Goal: Information Seeking & Learning: Understand process/instructions

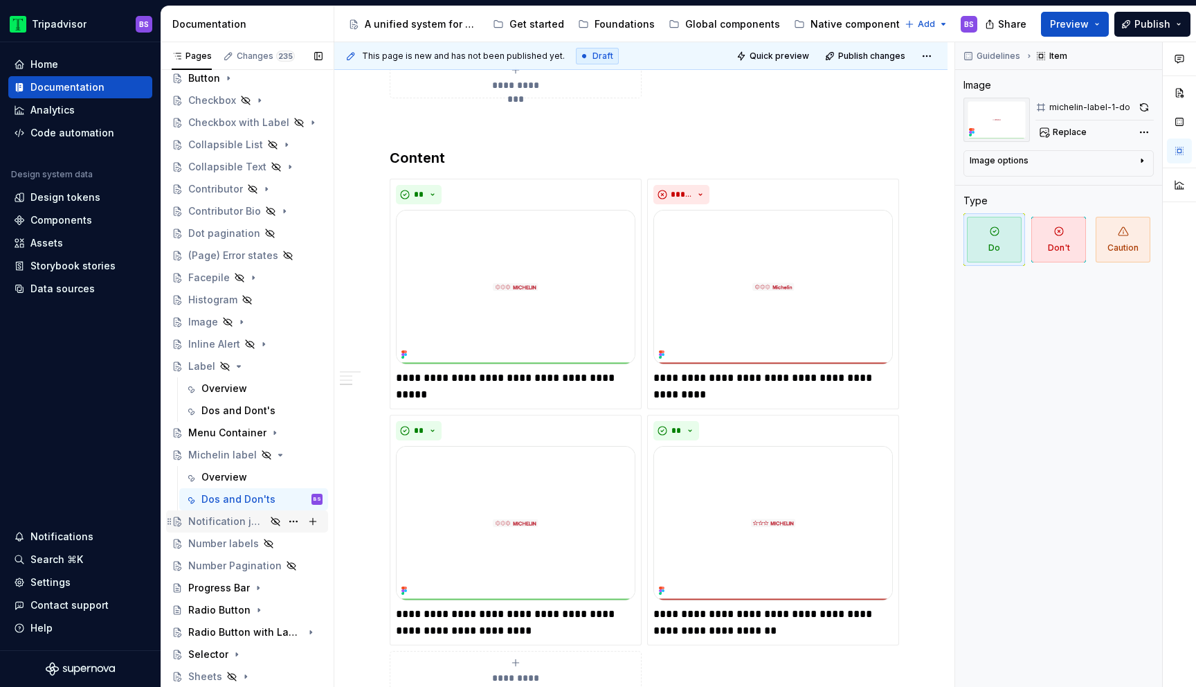
scroll to position [426, 0]
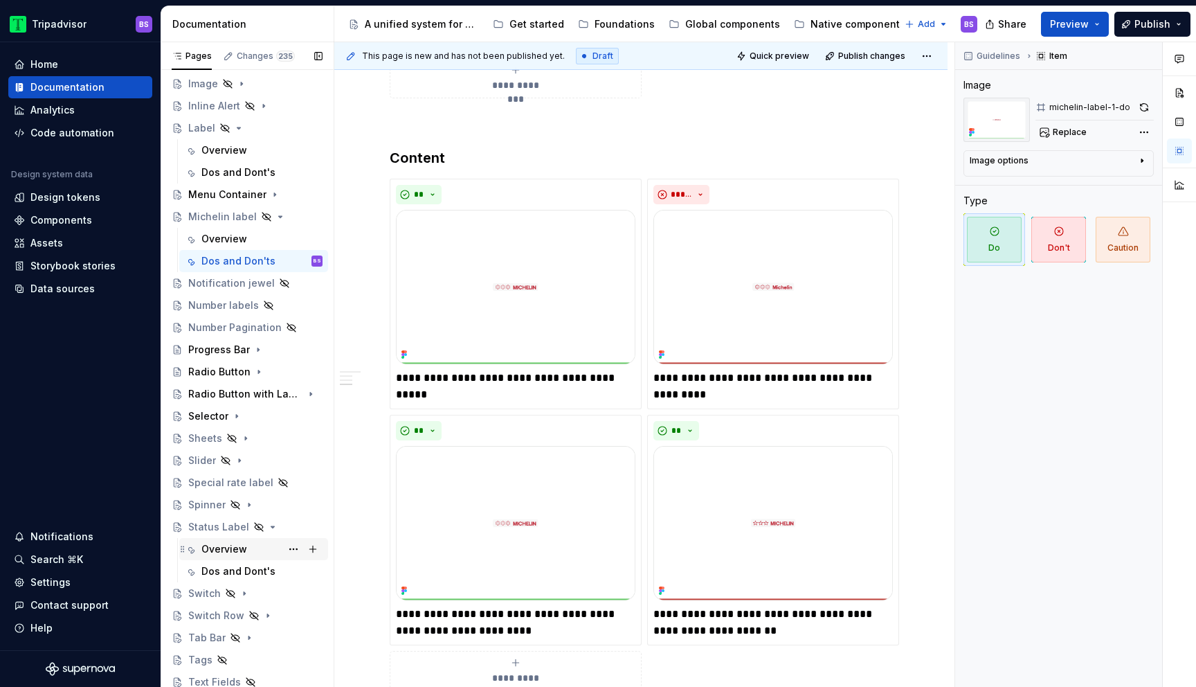
click at [213, 547] on div "Overview" at bounding box center [224, 549] width 46 height 14
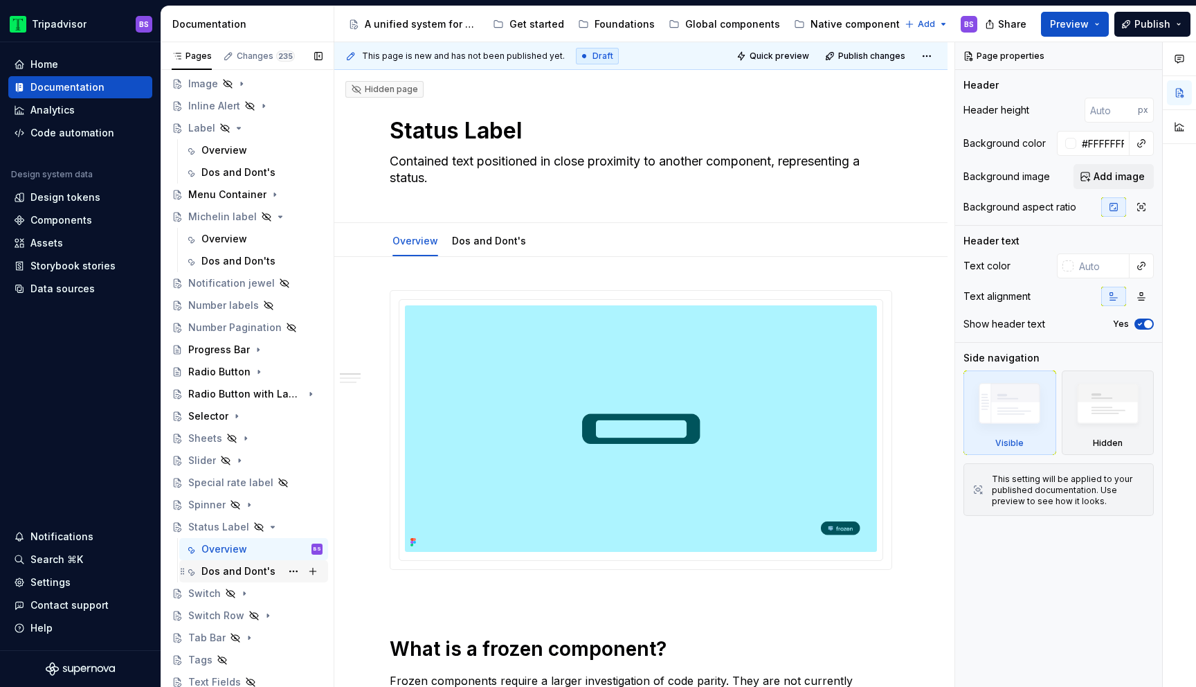
click at [240, 568] on div "Dos and Dont's" at bounding box center [238, 571] width 74 height 14
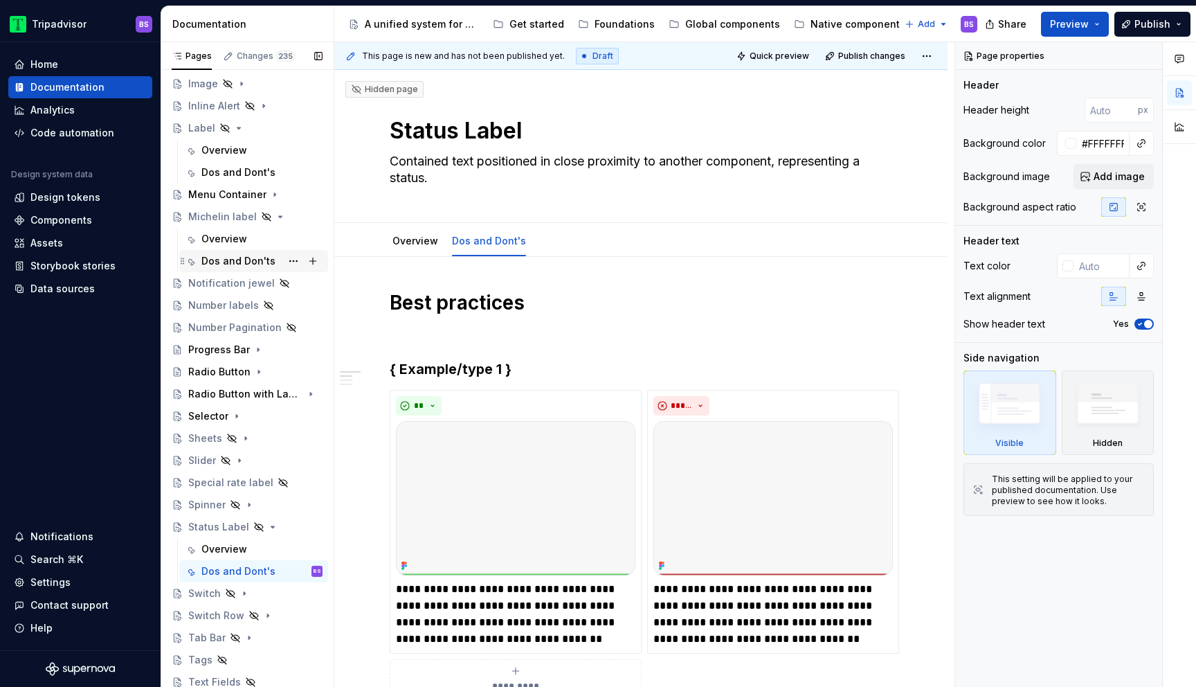
click at [231, 267] on div "Dos and Don'ts" at bounding box center [238, 261] width 74 height 14
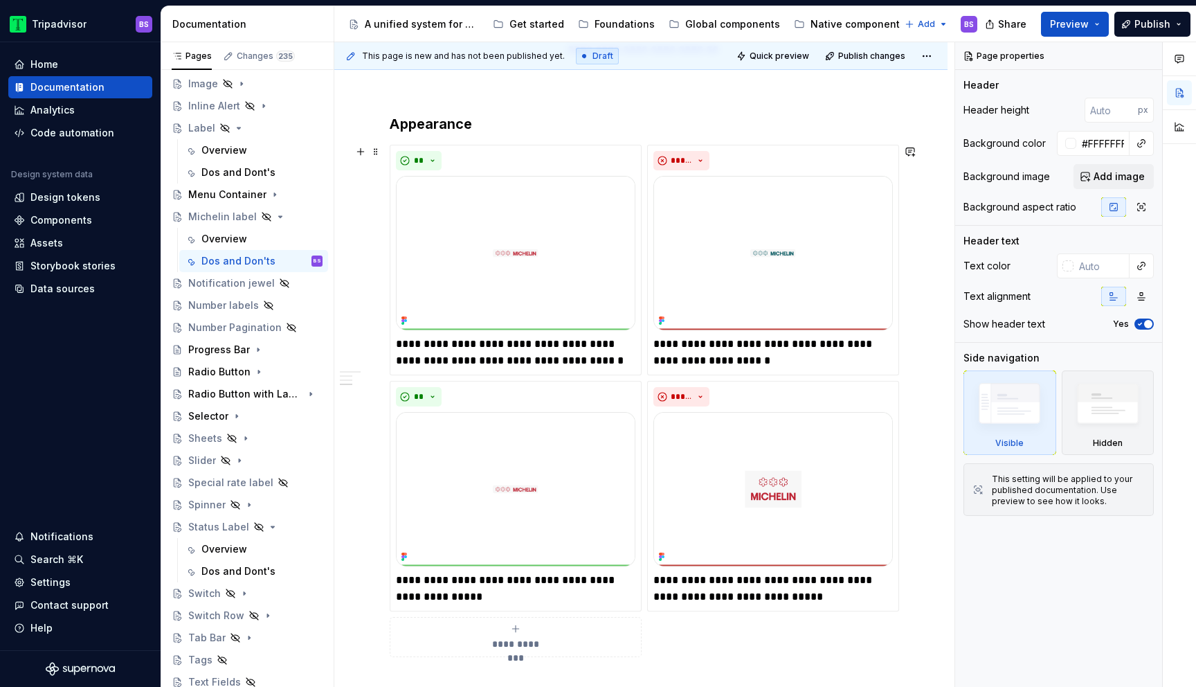
scroll to position [950, 0]
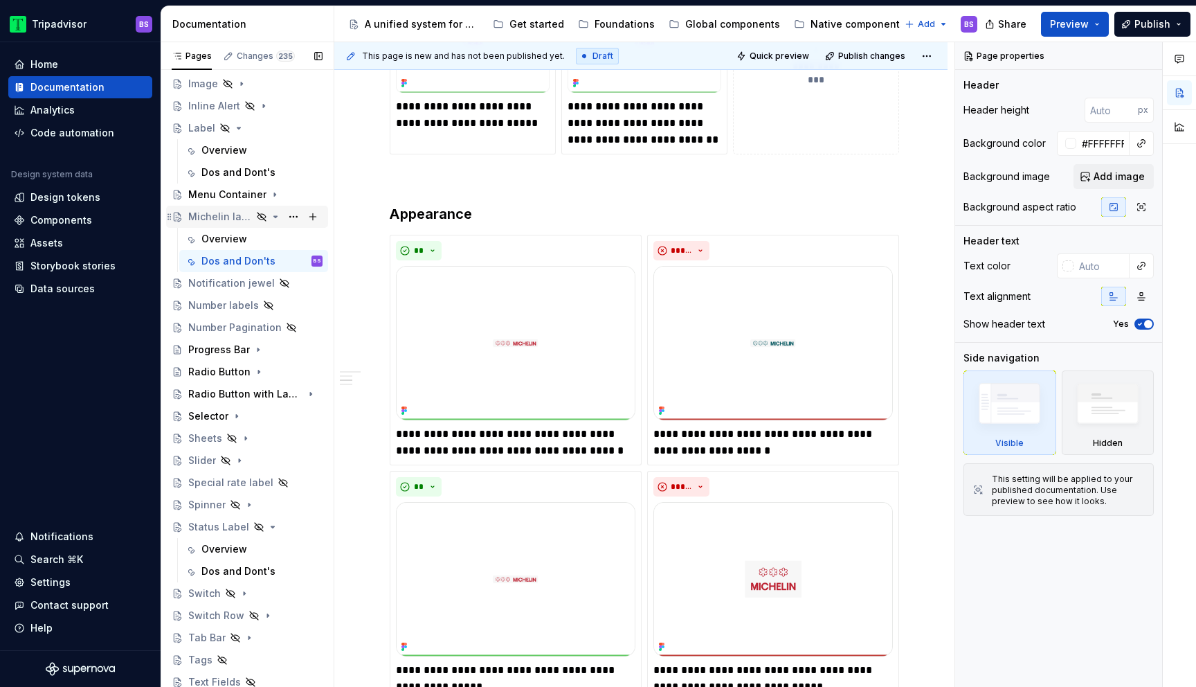
click at [276, 219] on icon "Page tree" at bounding box center [275, 216] width 11 height 11
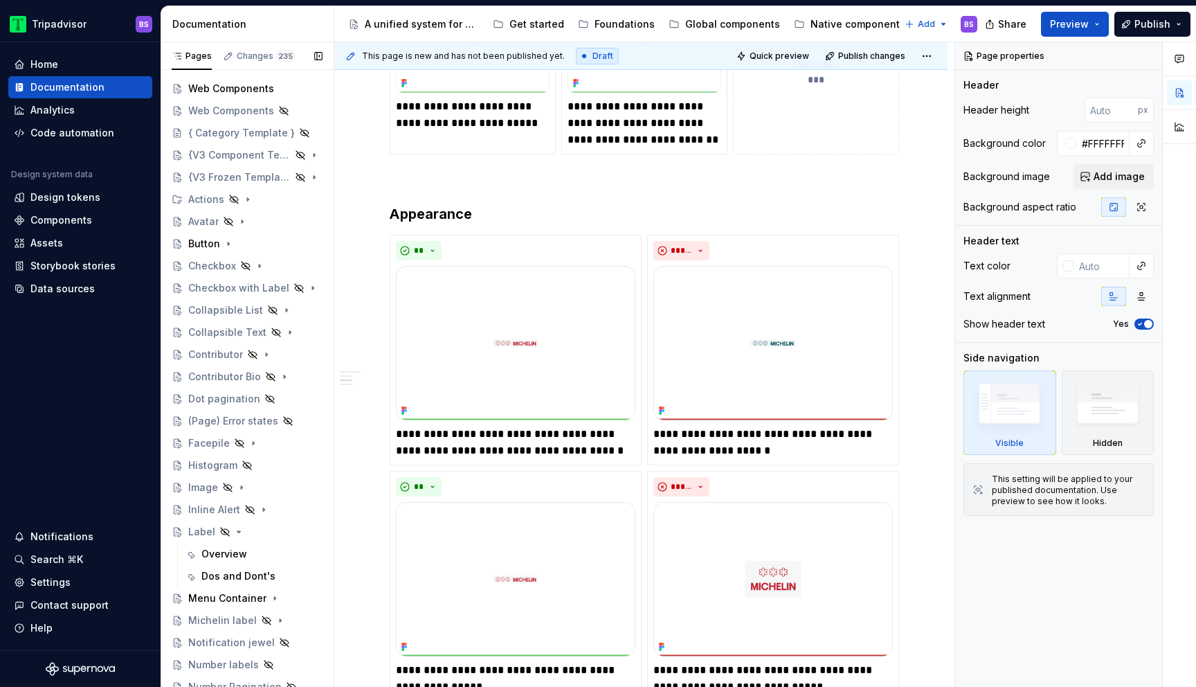
scroll to position [0, 0]
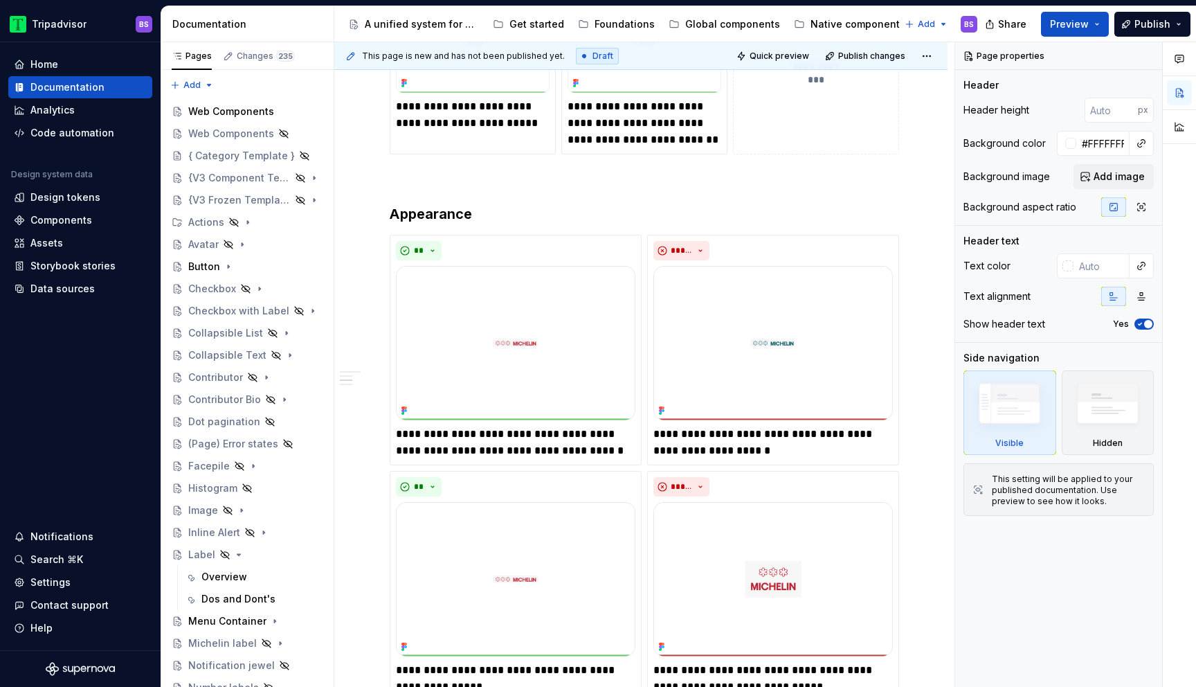
type textarea "*"
